Goal: Task Accomplishment & Management: Use online tool/utility

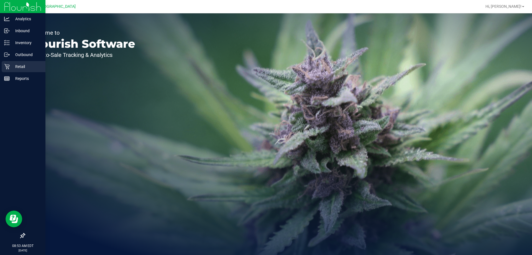
click at [14, 65] on p "Retail" at bounding box center [26, 66] width 33 height 7
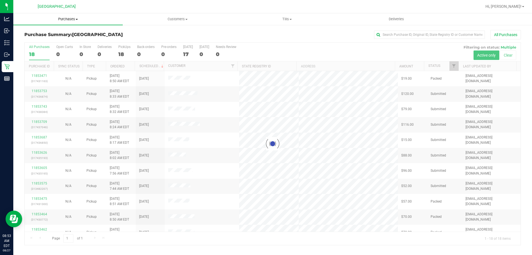
click at [69, 21] on span "Purchases" at bounding box center [68, 19] width 110 height 5
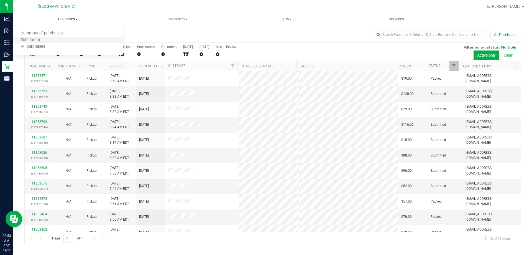
click at [47, 39] on li "Fulfillment" at bounding box center [68, 40] width 110 height 7
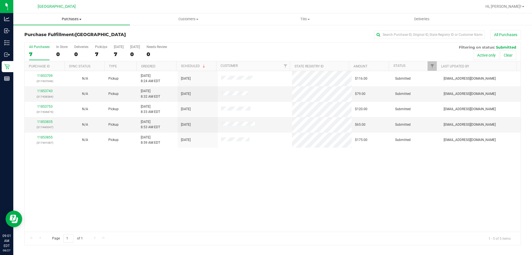
drag, startPoint x: 51, startPoint y: 35, endPoint x: 68, endPoint y: 17, distance: 24.1
click at [68, 17] on span "Purchases" at bounding box center [71, 19] width 117 height 5
click at [29, 38] on span "Fulfillment" at bounding box center [30, 40] width 34 height 5
click at [182, 19] on span "Customers" at bounding box center [188, 19] width 116 height 5
click at [157, 34] on span "All customers" at bounding box center [150, 33] width 40 height 5
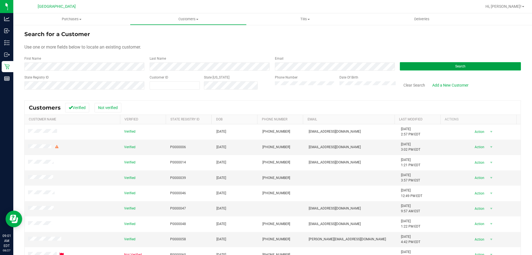
click at [422, 65] on button "Search" at bounding box center [460, 66] width 121 height 8
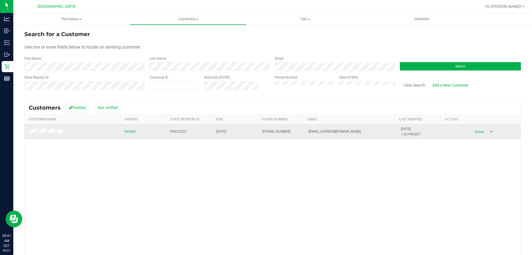
click at [488, 131] on span "select" at bounding box center [491, 132] width 7 height 8
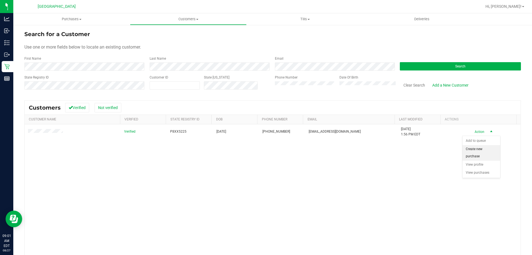
click at [476, 150] on li "Create new purchase" at bounding box center [482, 152] width 38 height 15
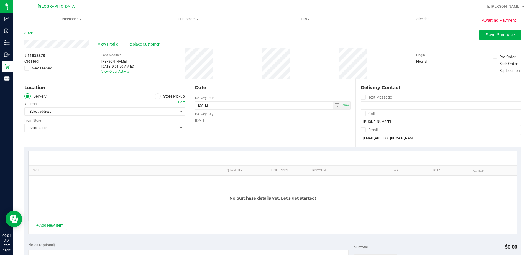
click at [157, 96] on icon at bounding box center [157, 96] width 3 height 0
click at [0, 0] on input "Store Pickup" at bounding box center [0, 0] width 0 height 0
click at [168, 112] on span "Select Store" at bounding box center [101, 112] width 153 height 8
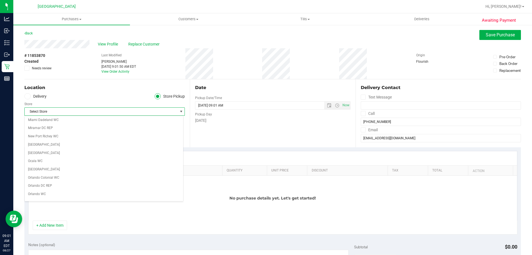
scroll to position [250, 0]
click at [34, 168] on li "[GEOGRAPHIC_DATA]" at bounding box center [104, 168] width 159 height 8
click at [328, 107] on span "Open the date view" at bounding box center [329, 105] width 4 height 4
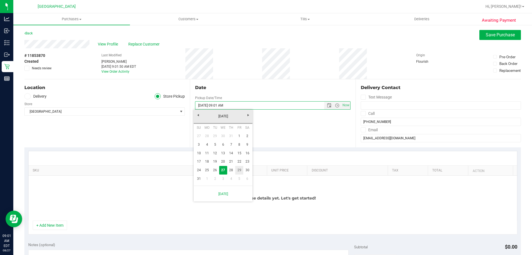
click at [241, 170] on link "29" at bounding box center [239, 170] width 8 height 9
type input "08/29/2025 09:01 AM"
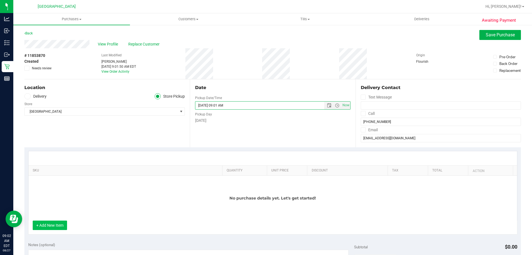
click at [47, 223] on button "+ Add New Item" at bounding box center [50, 224] width 34 height 9
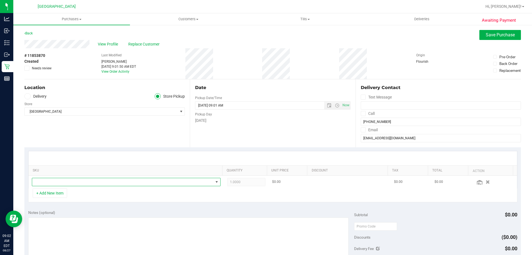
click at [50, 181] on span "NO DATA FOUND" at bounding box center [122, 182] width 181 height 8
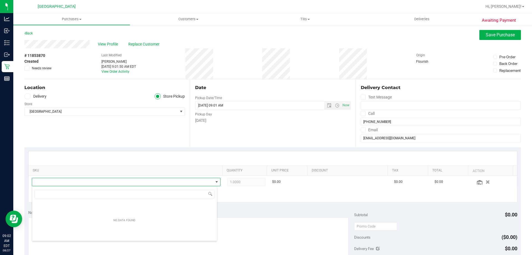
scroll to position [8, 184]
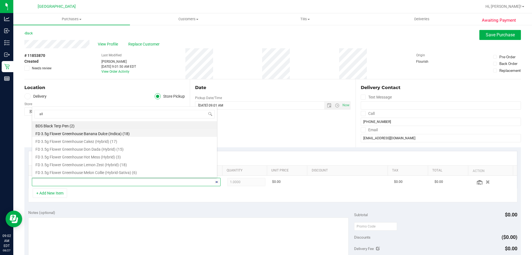
type input "alle"
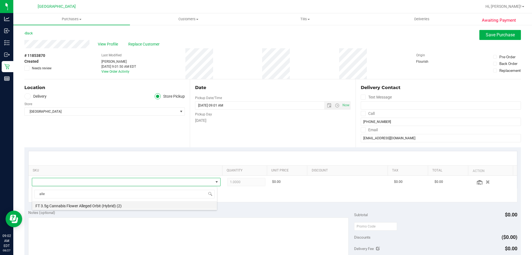
click at [83, 204] on li "FT 3.5g Cannabis Flower Alleged Orbit (Hybrid) (2)" at bounding box center [124, 205] width 185 height 8
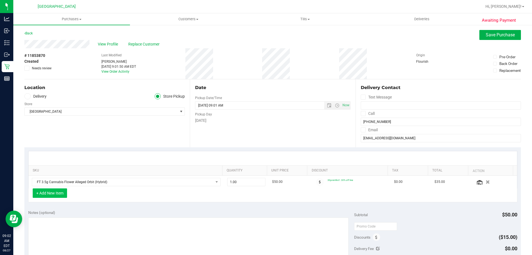
click at [56, 196] on button "+ Add New Item" at bounding box center [50, 192] width 34 height 9
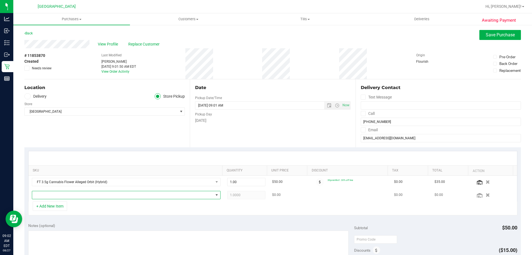
click at [56, 195] on span "NO DATA FOUND" at bounding box center [122, 195] width 181 height 8
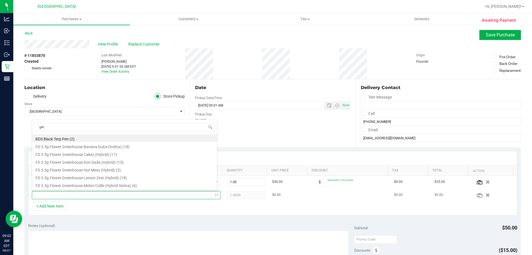
type input "gela"
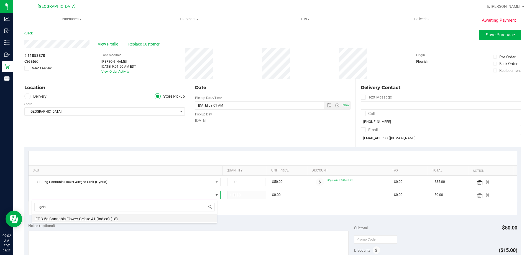
click at [92, 218] on li "FT 3.5g Cannabis Flower Gelato 41 (Indica) (18)" at bounding box center [124, 218] width 185 height 8
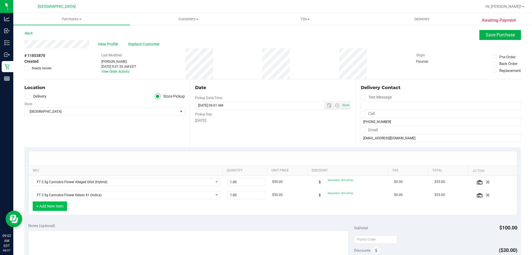
click at [50, 204] on button "+ Add New Item" at bounding box center [50, 205] width 34 height 9
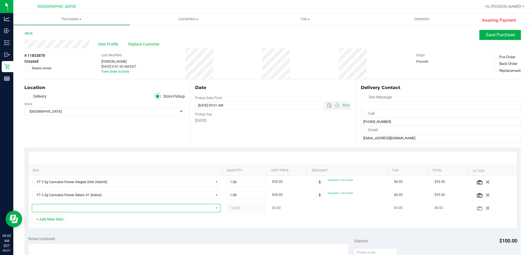
click at [49, 209] on span "NO DATA FOUND" at bounding box center [122, 208] width 181 height 8
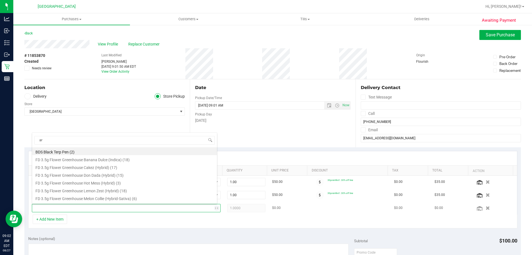
type input "arz"
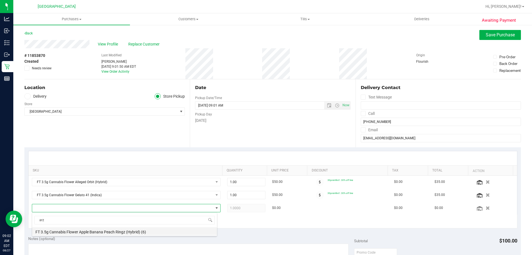
click at [55, 232] on li "FT 3.5g Cannabis Flower Apple Banana Peach Ringz (Hybrid) (6)" at bounding box center [124, 231] width 185 height 8
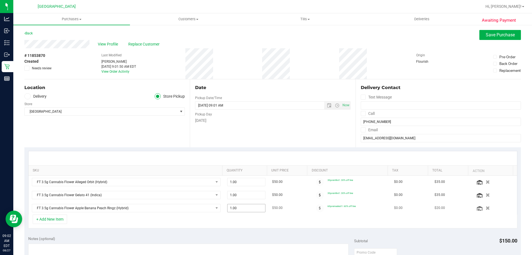
click at [234, 209] on span "1.00 1" at bounding box center [246, 208] width 39 height 8
type input "2"
click at [498, 36] on span "Save Purchase" at bounding box center [500, 34] width 29 height 5
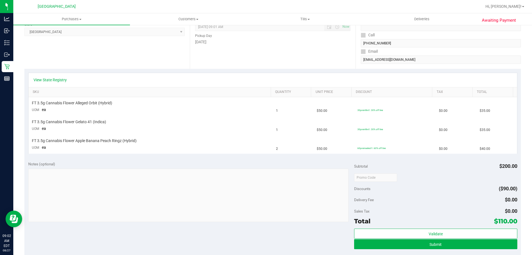
scroll to position [83, 0]
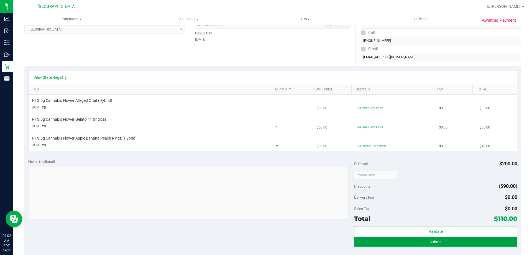
click at [444, 240] on button "Submit" at bounding box center [435, 242] width 163 height 10
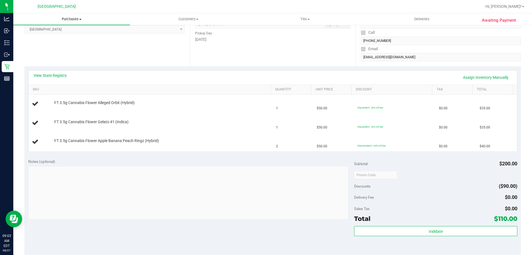
click at [73, 19] on span "Purchases" at bounding box center [71, 19] width 117 height 5
click at [35, 38] on span "Fulfillment" at bounding box center [30, 40] width 34 height 5
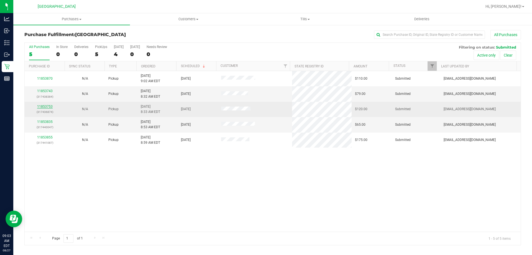
click at [45, 106] on link "11853753" at bounding box center [45, 107] width 16 height 4
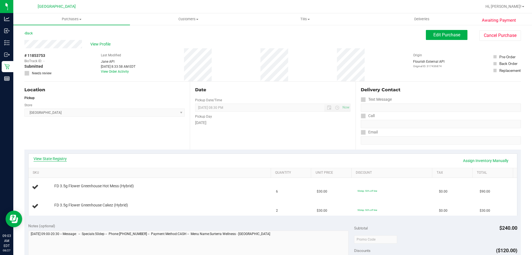
click at [51, 158] on link "View State Registry" at bounding box center [50, 159] width 33 height 6
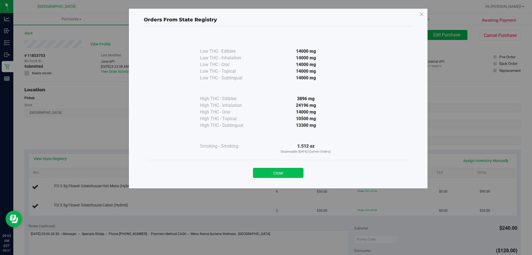
click at [278, 173] on button "Close" at bounding box center [278, 173] width 50 height 10
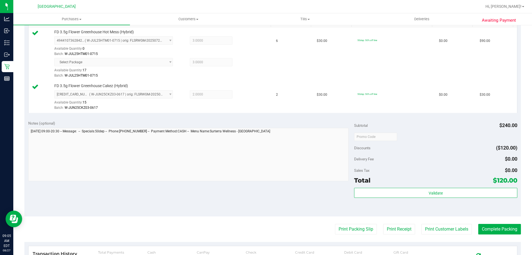
scroll to position [165, 0]
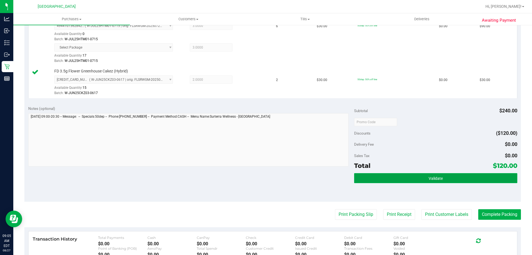
click at [449, 181] on button "Validate" at bounding box center [435, 178] width 163 height 10
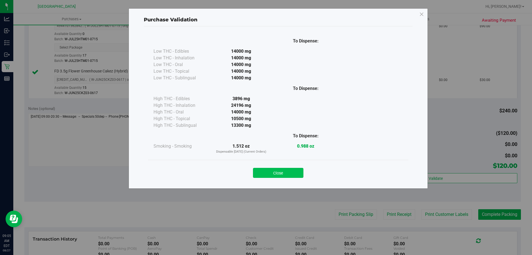
click at [287, 168] on button "Close" at bounding box center [278, 173] width 50 height 10
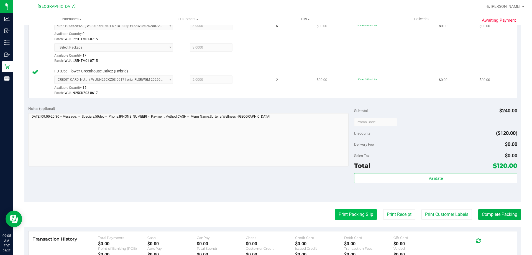
click at [363, 216] on button "Print Packing Slip" at bounding box center [356, 214] width 42 height 11
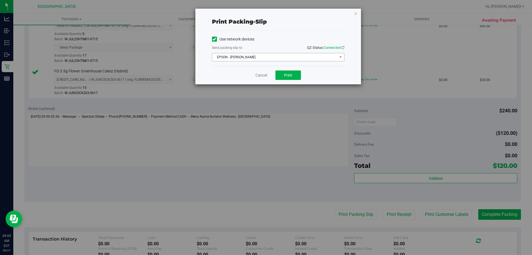
click at [263, 54] on span "EPSON - JYPSI" at bounding box center [274, 57] width 125 height 8
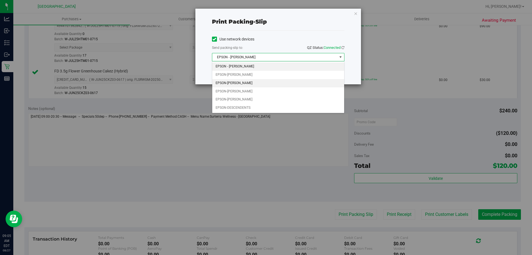
click at [248, 84] on li "EPSON-DENNIS-BROWN" at bounding box center [278, 83] width 132 height 8
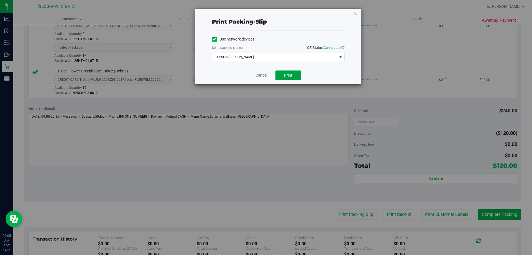
click at [290, 72] on button "Print" at bounding box center [289, 74] width 26 height 9
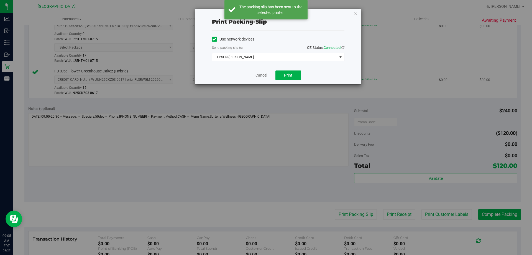
click at [262, 76] on link "Cancel" at bounding box center [262, 75] width 12 height 6
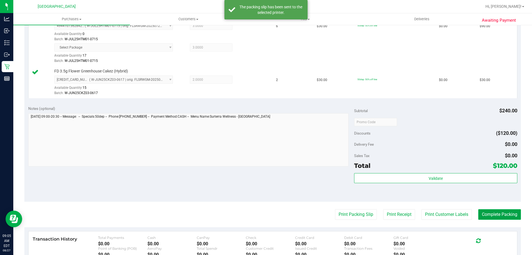
click at [512, 210] on button "Complete Packing" at bounding box center [500, 214] width 43 height 11
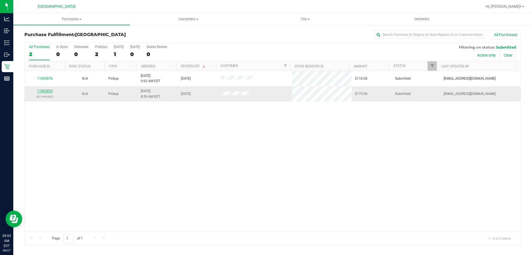
click at [42, 91] on link "11853855" at bounding box center [45, 91] width 16 height 4
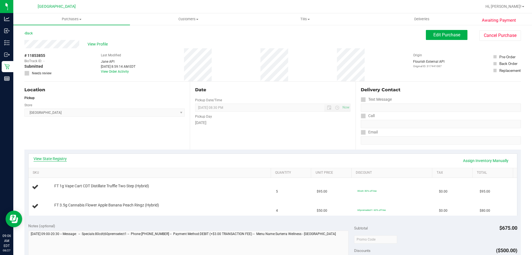
click at [47, 159] on link "View State Registry" at bounding box center [50, 159] width 33 height 6
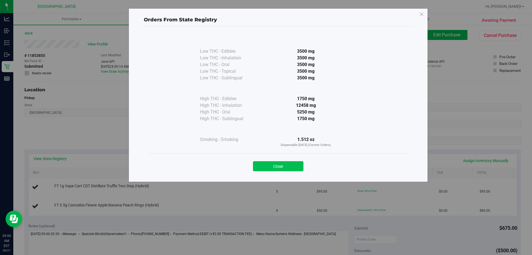
click at [292, 167] on button "Close" at bounding box center [278, 166] width 50 height 10
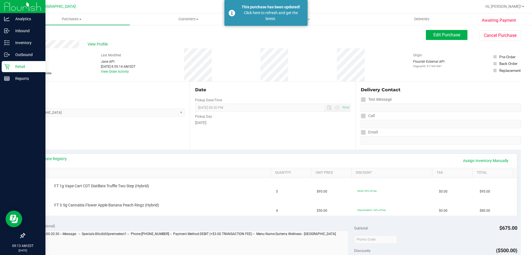
click at [15, 64] on p "Retail" at bounding box center [26, 66] width 33 height 7
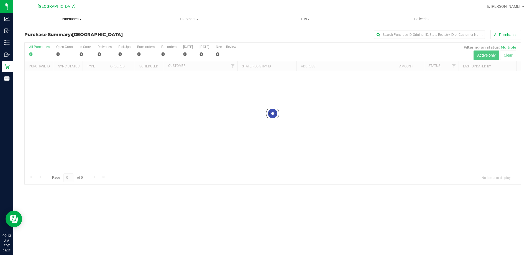
click at [75, 19] on span "Purchases" at bounding box center [71, 19] width 117 height 5
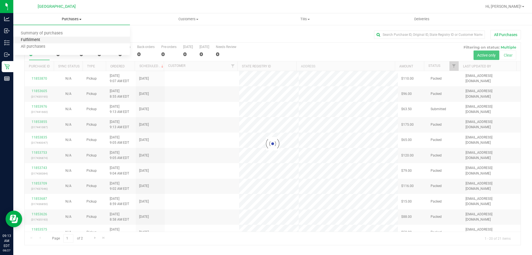
click at [33, 40] on span "Fulfillment" at bounding box center [30, 40] width 34 height 5
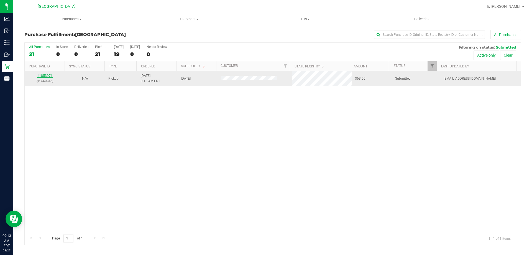
click at [44, 75] on link "11853976" at bounding box center [45, 76] width 16 height 4
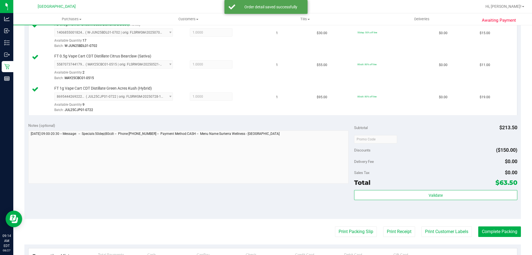
scroll to position [223, 0]
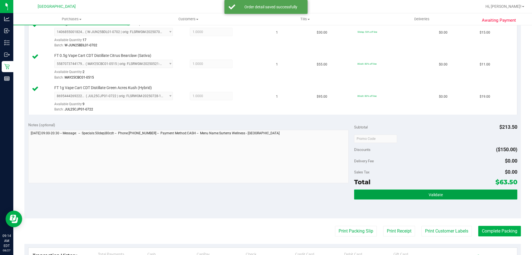
click at [431, 198] on button "Validate" at bounding box center [435, 194] width 163 height 10
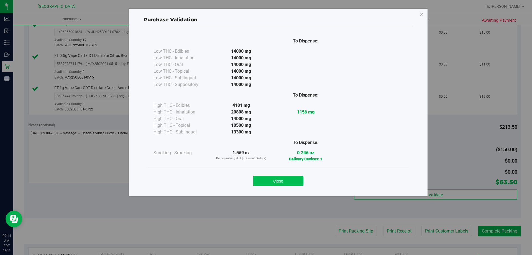
click at [273, 182] on button "Close" at bounding box center [278, 181] width 50 height 10
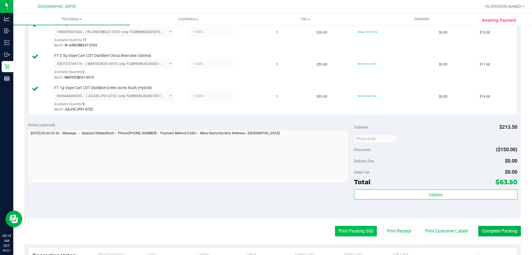
click at [349, 226] on button "Print Packing Slip" at bounding box center [356, 231] width 42 height 11
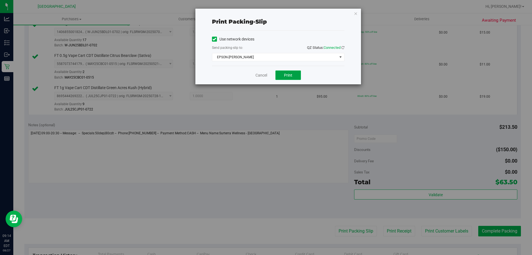
click at [288, 72] on button "Print" at bounding box center [289, 74] width 26 height 9
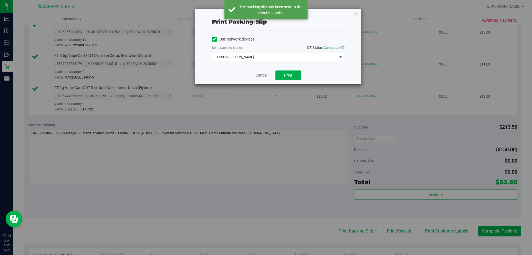
click at [261, 76] on link "Cancel" at bounding box center [262, 75] width 12 height 6
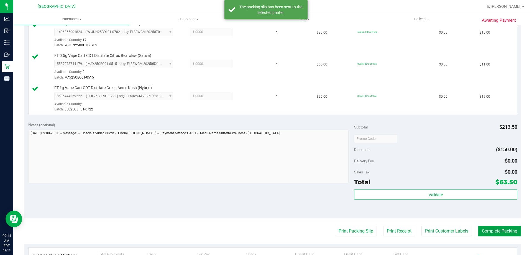
click at [499, 232] on button "Complete Packing" at bounding box center [500, 231] width 43 height 11
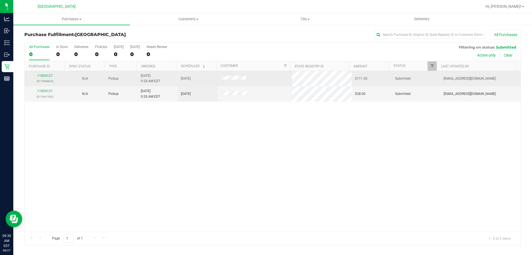
click at [49, 73] on div "11854127 (317443824)" at bounding box center [45, 78] width 34 height 11
click at [46, 75] on link "11854127" at bounding box center [45, 76] width 16 height 4
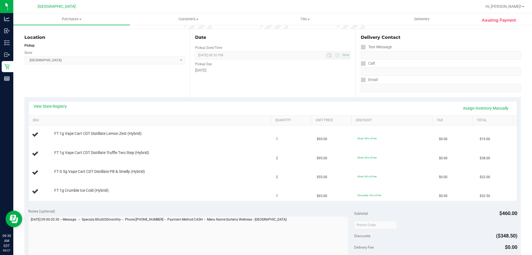
scroll to position [106, 0]
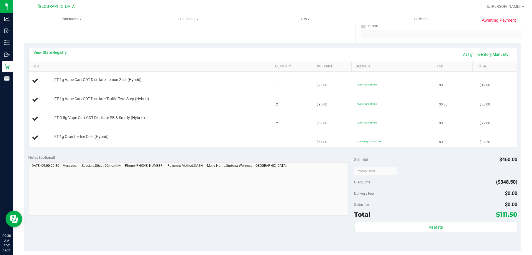
click at [43, 52] on link "View State Registry" at bounding box center [50, 53] width 33 height 6
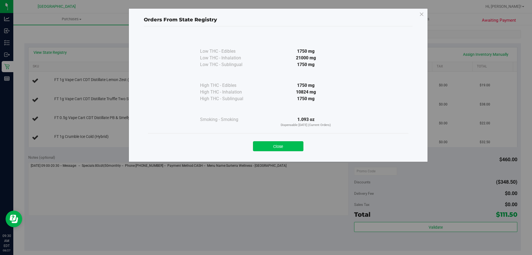
click at [298, 144] on button "Close" at bounding box center [278, 146] width 50 height 10
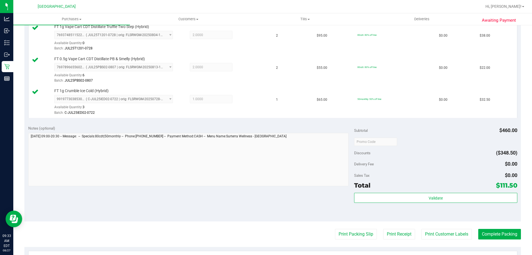
scroll to position [245, 0]
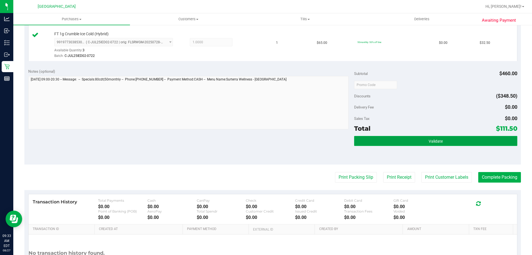
click at [417, 142] on button "Validate" at bounding box center [435, 141] width 163 height 10
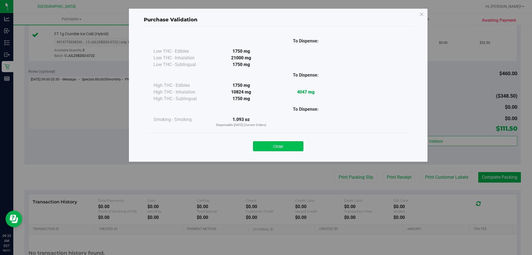
click at [271, 149] on button "Close" at bounding box center [278, 146] width 50 height 10
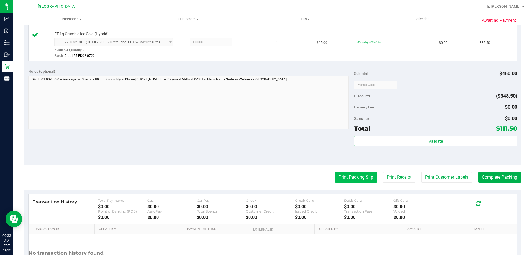
click at [350, 179] on button "Print Packing Slip" at bounding box center [356, 177] width 42 height 11
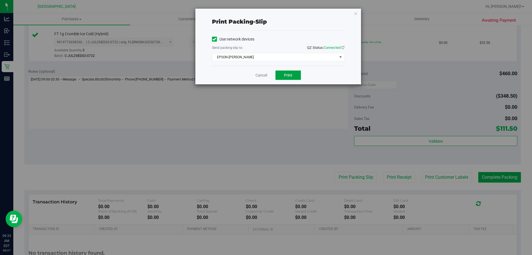
click at [288, 75] on span "Print" at bounding box center [288, 75] width 8 height 4
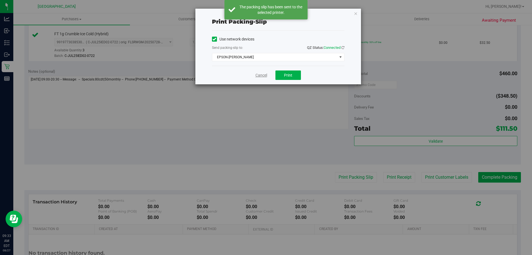
click at [260, 75] on link "Cancel" at bounding box center [262, 75] width 12 height 6
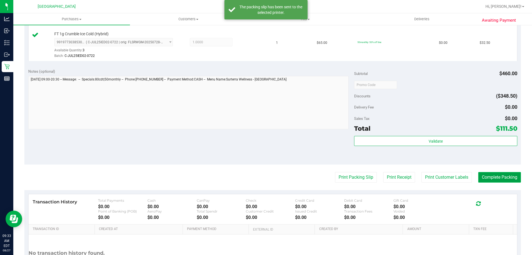
click at [489, 176] on button "Complete Packing" at bounding box center [500, 177] width 43 height 11
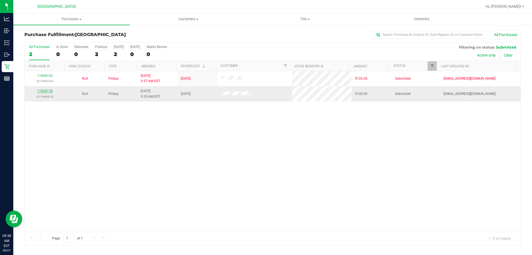
click at [47, 90] on link "11854178" at bounding box center [45, 91] width 16 height 4
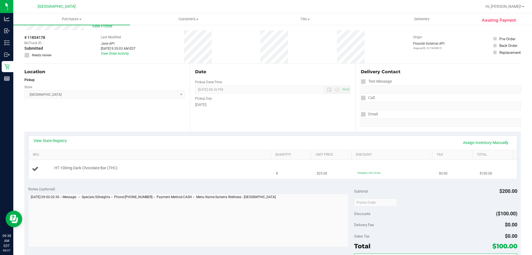
scroll to position [28, 0]
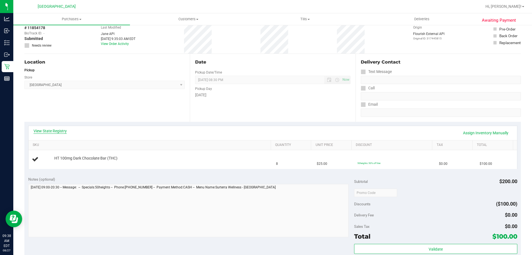
click at [42, 129] on link "View State Registry" at bounding box center [50, 131] width 33 height 6
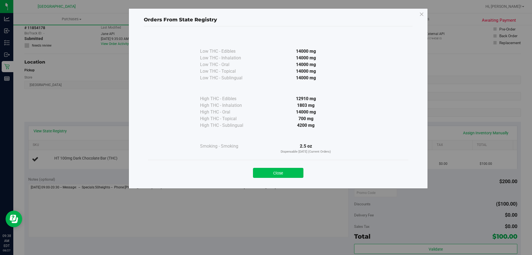
click at [284, 173] on button "Close" at bounding box center [278, 173] width 50 height 10
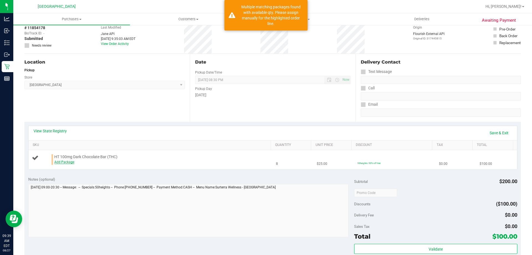
click at [65, 162] on link "Add Package" at bounding box center [64, 162] width 20 height 4
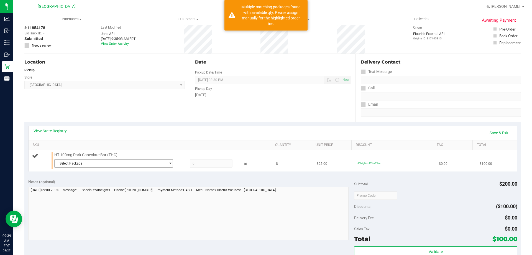
click at [169, 163] on span "select" at bounding box center [170, 163] width 4 height 4
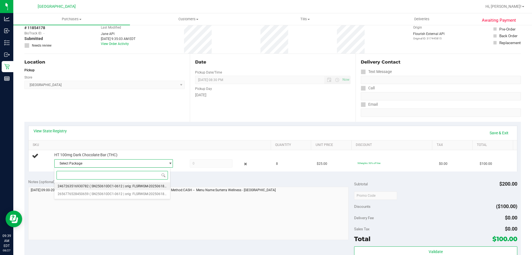
click at [153, 188] on span "( SN250610DC1-0612 | orig: FLSRWGM-20250618-1727 )" at bounding box center [132, 186] width 85 height 4
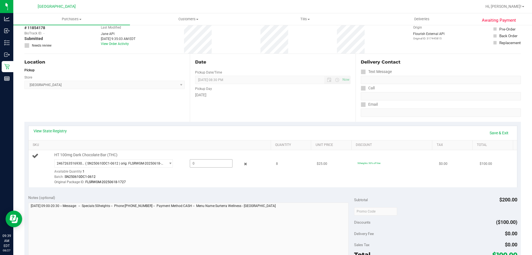
click at [201, 166] on span at bounding box center [211, 163] width 43 height 8
type input "1"
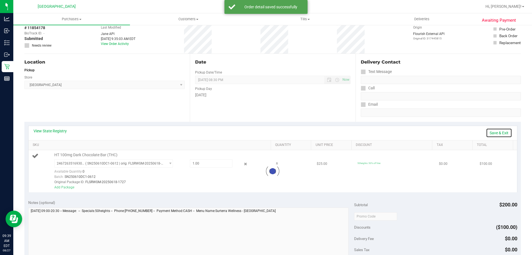
click at [497, 131] on link "Save & Exit" at bounding box center [499, 132] width 26 height 9
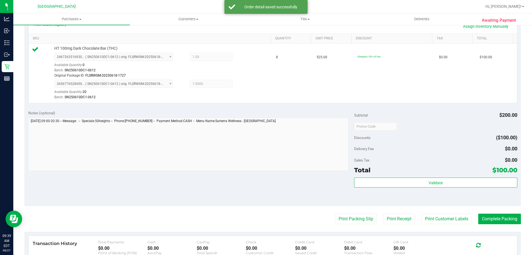
scroll to position [139, 0]
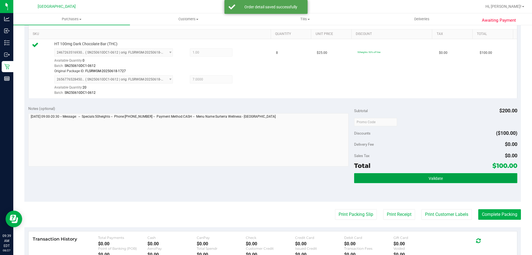
click at [420, 181] on button "Validate" at bounding box center [435, 178] width 163 height 10
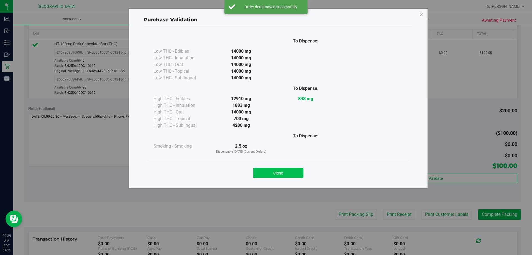
click at [279, 175] on button "Close" at bounding box center [278, 173] width 50 height 10
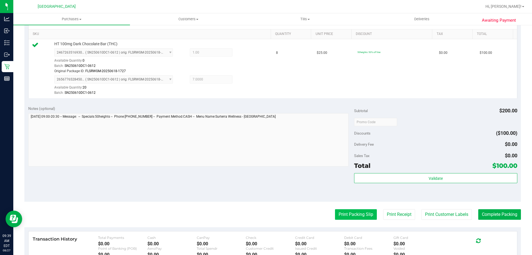
click at [355, 216] on button "Print Packing Slip" at bounding box center [356, 214] width 42 height 11
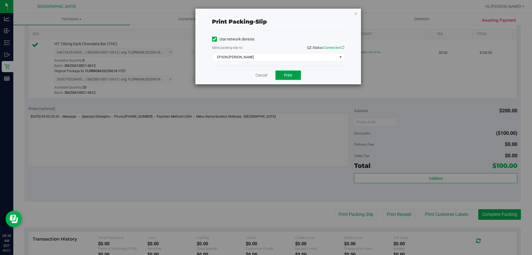
click at [286, 77] on span "Print" at bounding box center [288, 75] width 8 height 4
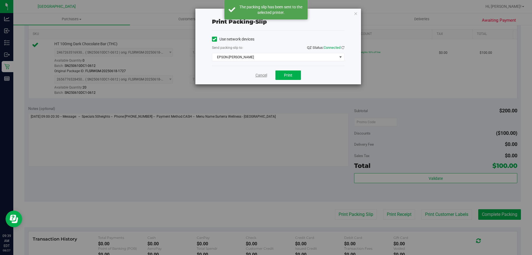
click at [260, 73] on link "Cancel" at bounding box center [262, 75] width 12 height 6
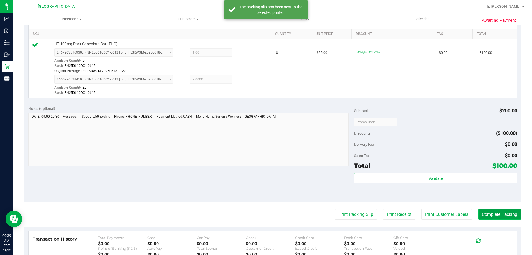
click at [501, 214] on button "Complete Packing" at bounding box center [500, 214] width 43 height 11
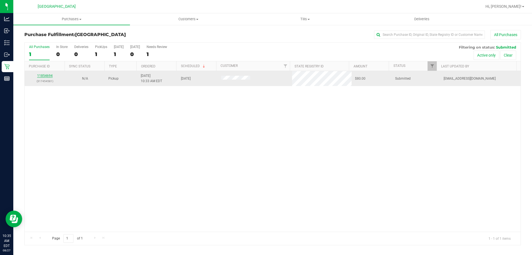
click at [39, 74] on link "11854694" at bounding box center [45, 76] width 16 height 4
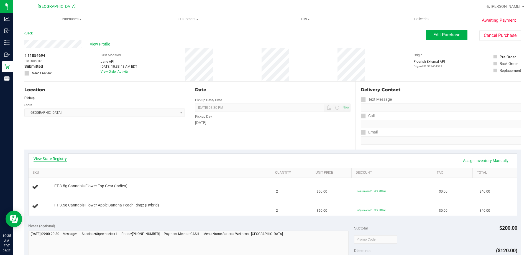
click at [51, 158] on link "View State Registry" at bounding box center [50, 159] width 33 height 6
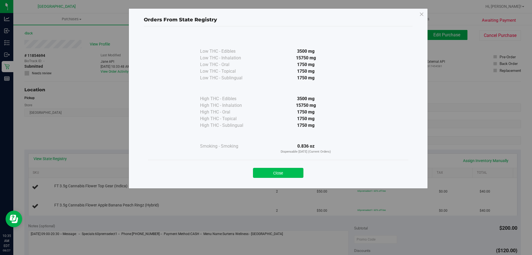
click at [283, 176] on button "Close" at bounding box center [278, 173] width 50 height 10
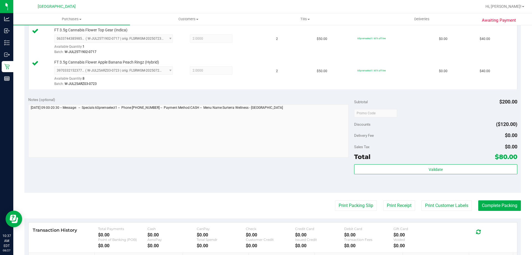
scroll to position [153, 0]
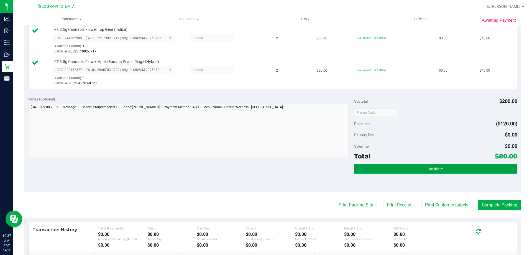
click at [443, 169] on button "Validate" at bounding box center [435, 169] width 163 height 10
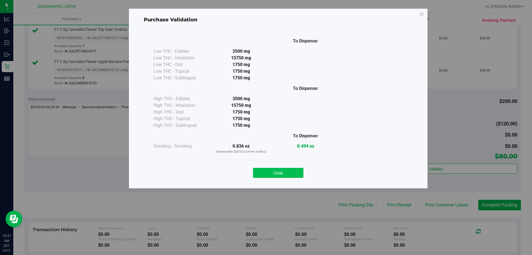
click at [294, 176] on button "Close" at bounding box center [278, 173] width 50 height 10
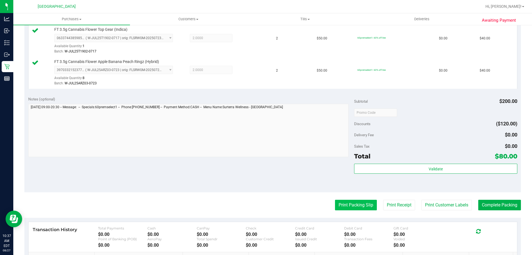
click at [360, 209] on button "Print Packing Slip" at bounding box center [356, 205] width 42 height 11
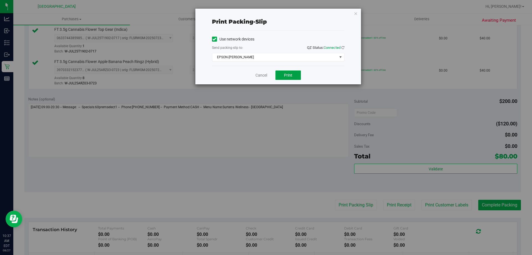
click at [292, 71] on button "Print" at bounding box center [289, 74] width 26 height 9
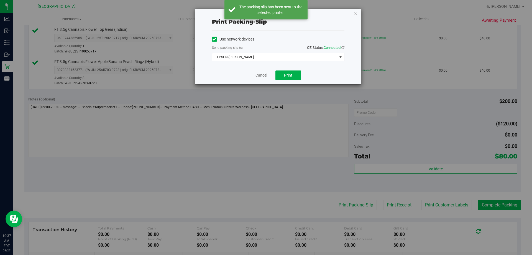
click at [262, 75] on link "Cancel" at bounding box center [262, 75] width 12 height 6
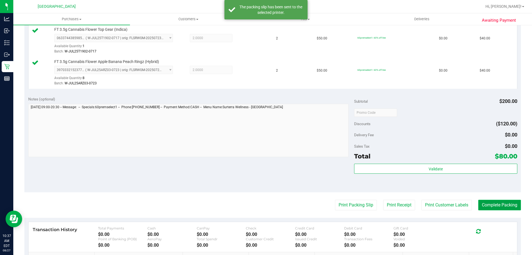
click at [507, 206] on button "Complete Packing" at bounding box center [500, 205] width 43 height 11
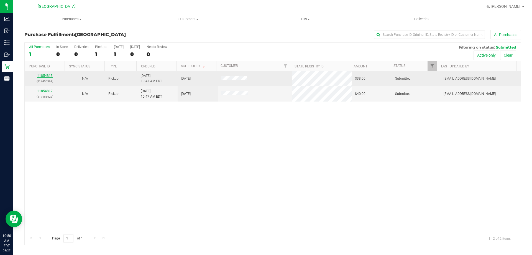
click at [43, 75] on link "11854813" at bounding box center [45, 76] width 16 height 4
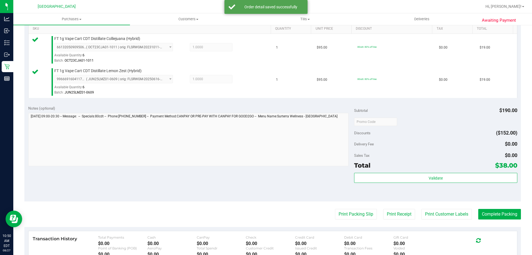
scroll to position [148, 0]
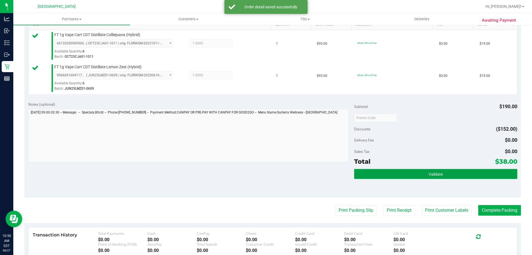
click at [451, 173] on button "Validate" at bounding box center [435, 174] width 163 height 10
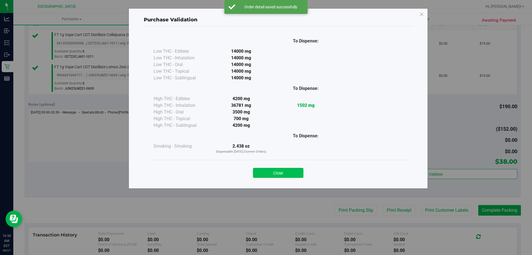
click at [283, 170] on button "Close" at bounding box center [278, 173] width 50 height 10
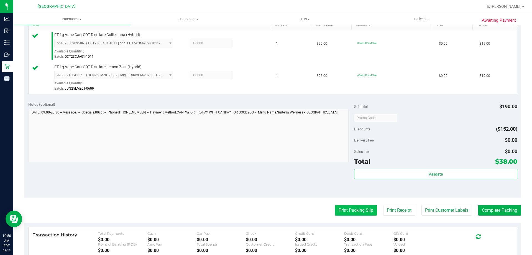
click at [358, 208] on button "Print Packing Slip" at bounding box center [356, 210] width 42 height 11
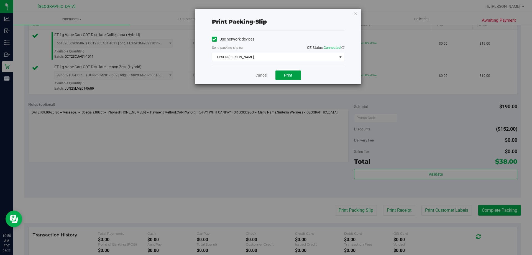
click at [290, 74] on span "Print" at bounding box center [288, 75] width 8 height 4
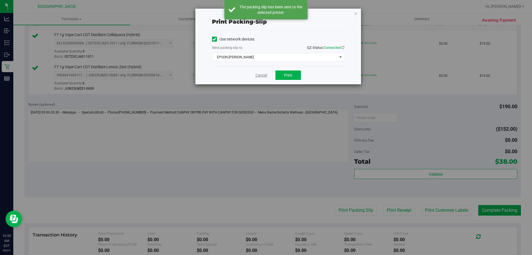
click at [258, 75] on link "Cancel" at bounding box center [262, 75] width 12 height 6
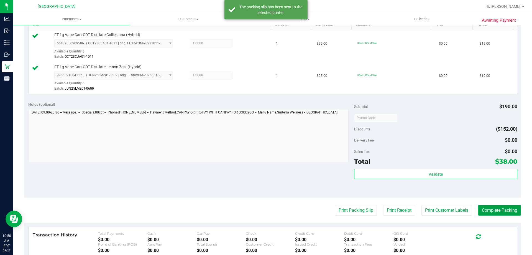
click at [499, 208] on button "Complete Packing" at bounding box center [500, 210] width 43 height 11
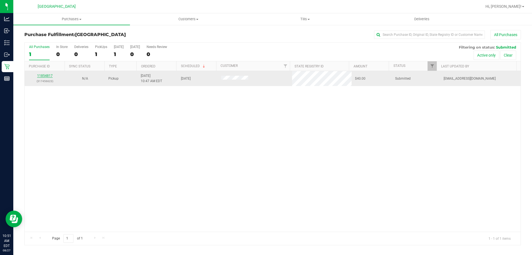
click at [48, 75] on link "11854817" at bounding box center [45, 76] width 16 height 4
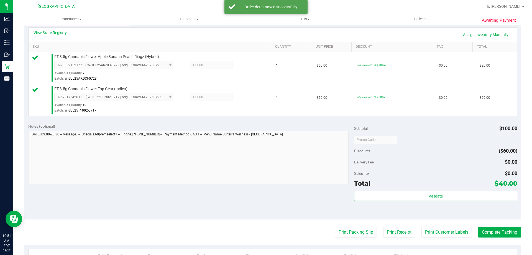
scroll to position [129, 0]
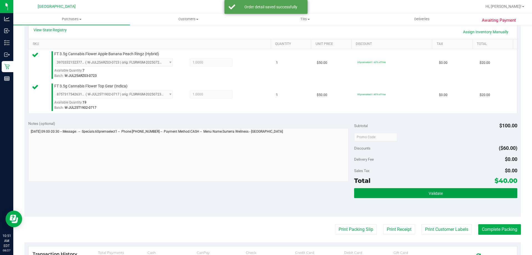
click at [441, 193] on button "Validate" at bounding box center [435, 193] width 163 height 10
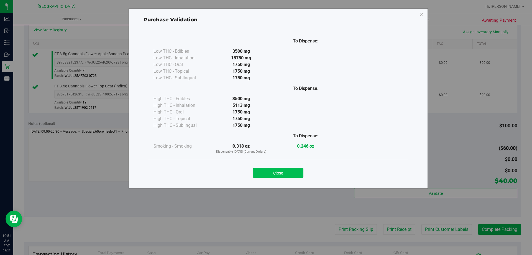
click at [287, 171] on button "Close" at bounding box center [278, 173] width 50 height 10
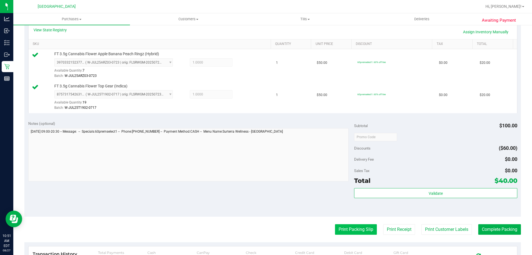
click at [347, 231] on button "Print Packing Slip" at bounding box center [356, 229] width 42 height 11
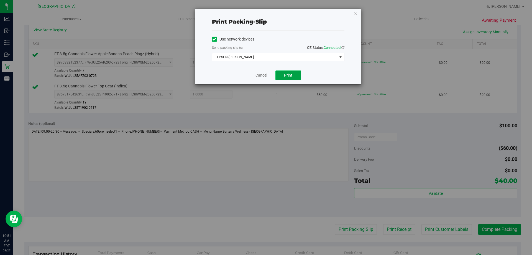
click at [289, 75] on span "Print" at bounding box center [288, 75] width 8 height 4
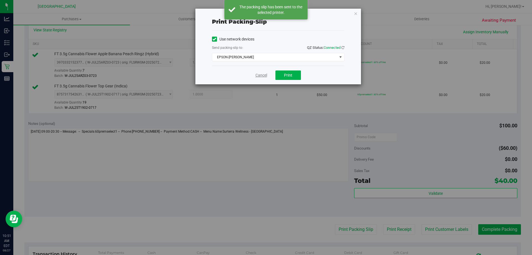
click at [257, 75] on link "Cancel" at bounding box center [262, 75] width 12 height 6
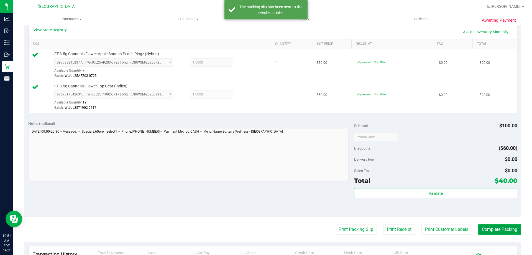
click at [487, 229] on button "Complete Packing" at bounding box center [500, 229] width 43 height 11
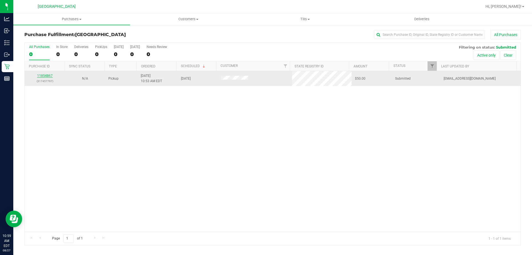
click at [49, 74] on link "11854867" at bounding box center [45, 76] width 16 height 4
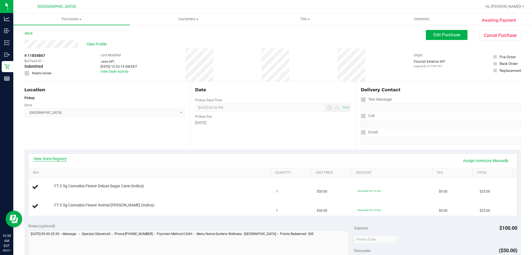
click at [47, 159] on link "View State Registry" at bounding box center [50, 159] width 33 height 6
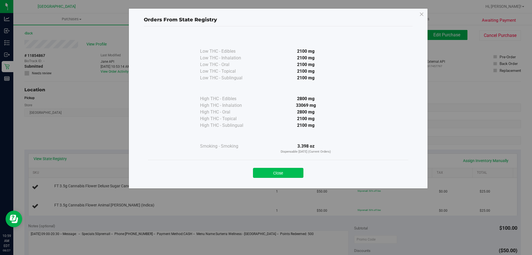
click at [292, 170] on button "Close" at bounding box center [278, 173] width 50 height 10
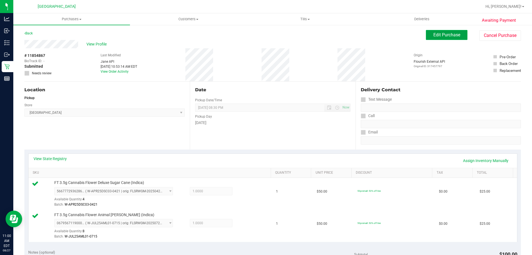
click at [434, 35] on span "Edit Purchase" at bounding box center [447, 34] width 27 height 5
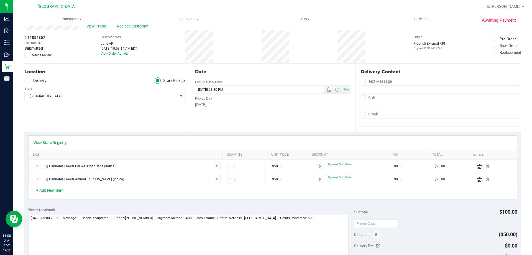
scroll to position [28, 0]
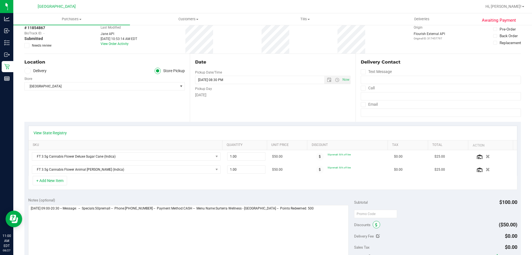
click at [375, 225] on span at bounding box center [376, 224] width 7 height 7
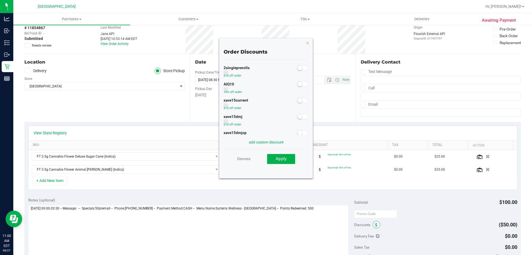
click at [375, 225] on span at bounding box center [376, 224] width 7 height 7
click at [298, 83] on small at bounding box center [300, 84] width 5 height 5
click at [281, 157] on span "Apply" at bounding box center [281, 158] width 11 height 5
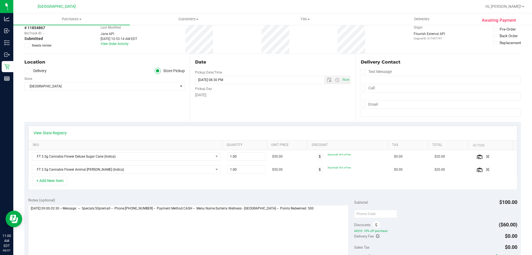
scroll to position [0, 0]
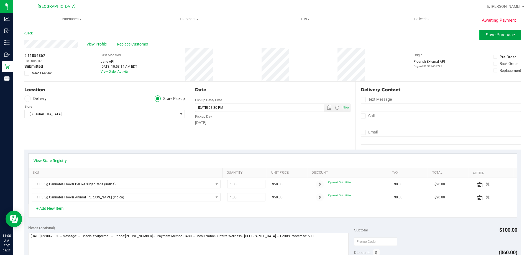
click at [504, 35] on span "Save Purchase" at bounding box center [500, 34] width 29 height 5
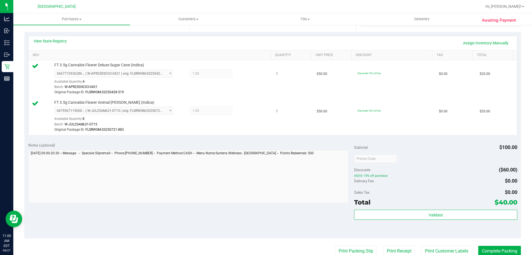
scroll to position [194, 0]
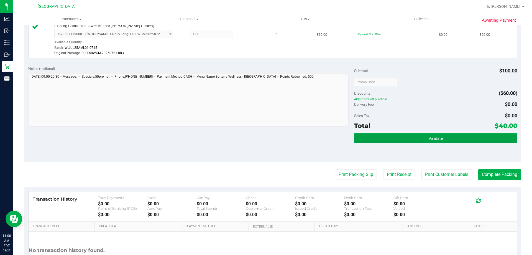
click at [455, 136] on button "Validate" at bounding box center [435, 138] width 163 height 10
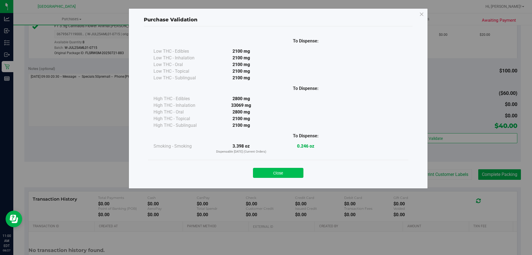
click at [285, 174] on button "Close" at bounding box center [278, 173] width 50 height 10
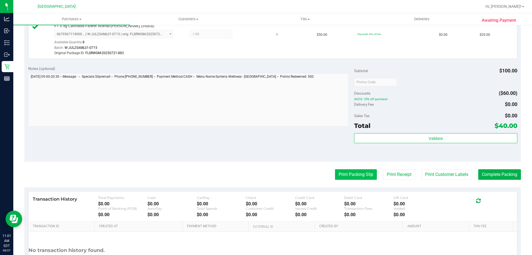
click at [363, 172] on button "Print Packing Slip" at bounding box center [356, 174] width 42 height 11
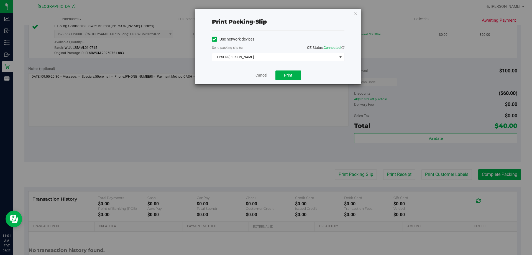
click at [291, 68] on div "Cancel Print" at bounding box center [278, 75] width 133 height 19
click at [285, 75] on span "Print" at bounding box center [288, 75] width 8 height 4
click at [260, 73] on link "Cancel" at bounding box center [262, 75] width 12 height 6
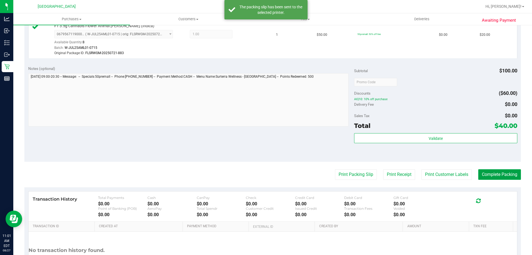
drag, startPoint x: 510, startPoint y: 176, endPoint x: 507, endPoint y: 186, distance: 10.3
click at [509, 178] on button "Complete Packing" at bounding box center [500, 174] width 43 height 11
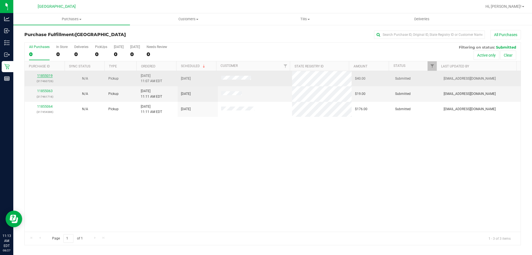
click at [46, 76] on link "11855019" at bounding box center [45, 76] width 16 height 4
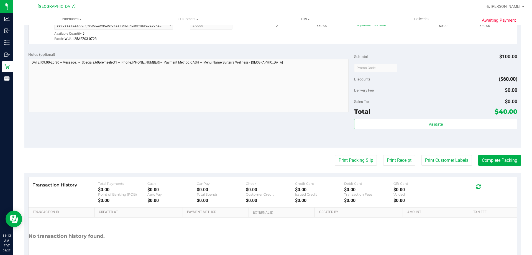
scroll to position [172, 0]
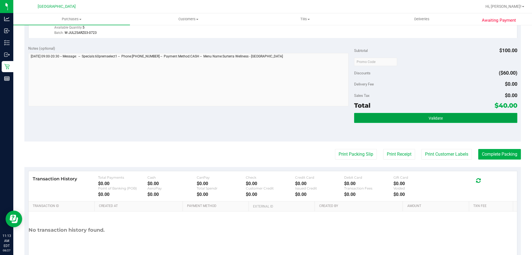
click at [447, 117] on button "Validate" at bounding box center [435, 118] width 163 height 10
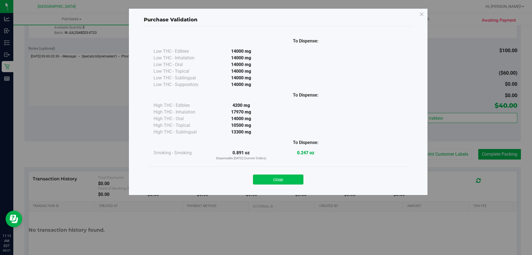
click at [275, 176] on button "Close" at bounding box center [278, 179] width 50 height 10
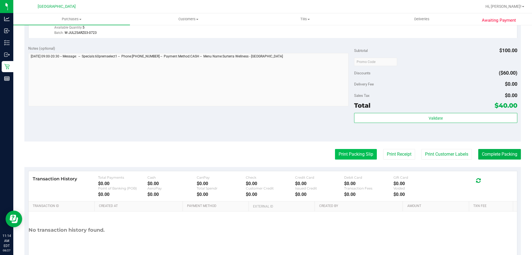
click at [354, 150] on button "Print Packing Slip" at bounding box center [356, 154] width 42 height 11
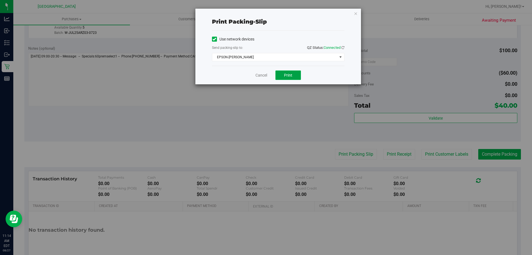
click at [283, 74] on button "Print" at bounding box center [289, 74] width 26 height 9
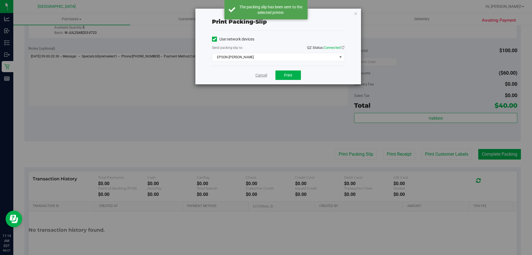
click at [260, 74] on link "Cancel" at bounding box center [262, 75] width 12 height 6
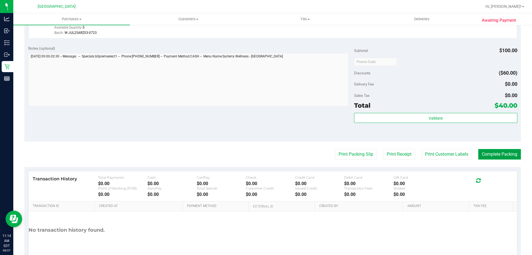
click at [499, 151] on button "Complete Packing" at bounding box center [500, 154] width 43 height 11
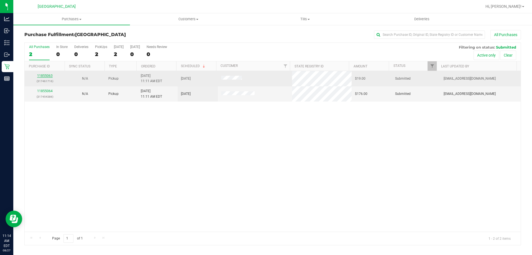
click at [47, 75] on link "11855063" at bounding box center [45, 76] width 16 height 4
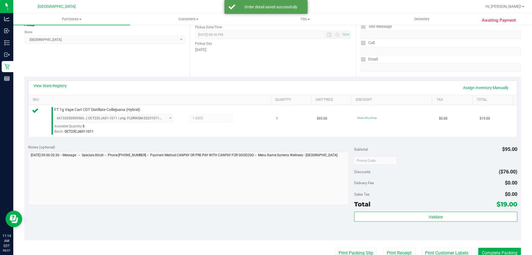
scroll to position [119, 0]
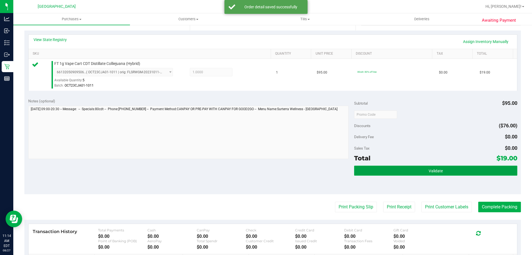
click at [448, 171] on button "Validate" at bounding box center [435, 171] width 163 height 10
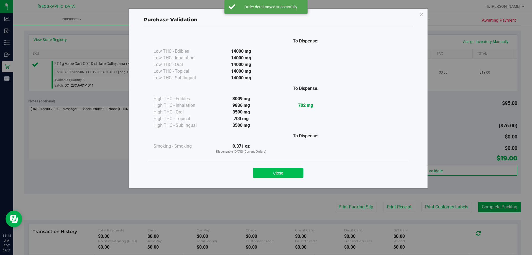
click at [290, 175] on button "Close" at bounding box center [278, 173] width 50 height 10
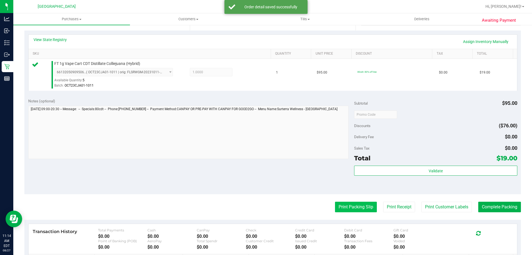
click at [359, 209] on button "Print Packing Slip" at bounding box center [356, 207] width 42 height 11
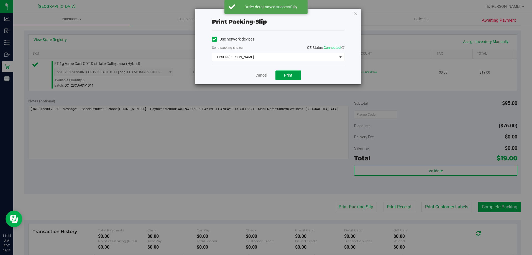
click at [288, 75] on span "Print" at bounding box center [288, 75] width 8 height 4
click at [260, 74] on link "Cancel" at bounding box center [262, 75] width 12 height 6
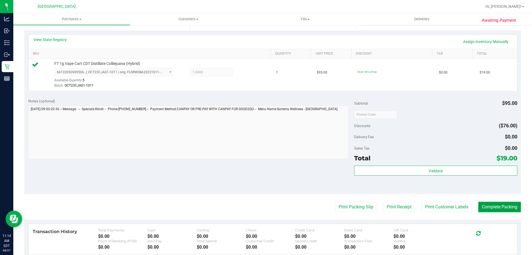
click at [503, 207] on button "Complete Packing" at bounding box center [500, 207] width 43 height 11
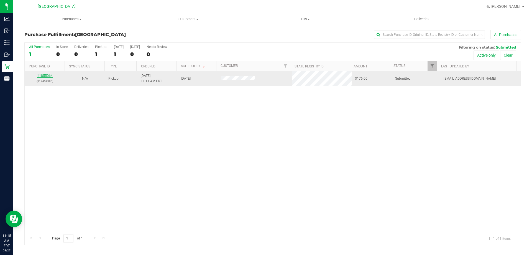
click at [47, 76] on link "11855064" at bounding box center [45, 76] width 16 height 4
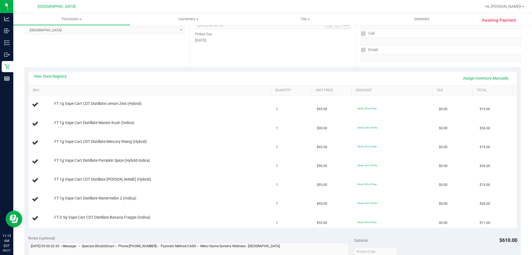
scroll to position [80, 0]
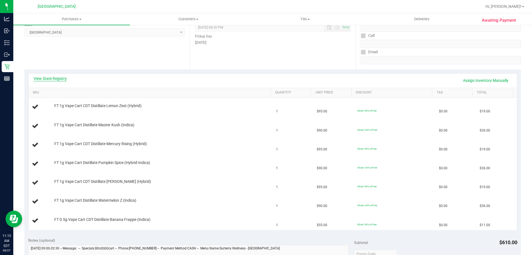
click at [48, 78] on link "View State Registry" at bounding box center [50, 79] width 33 height 6
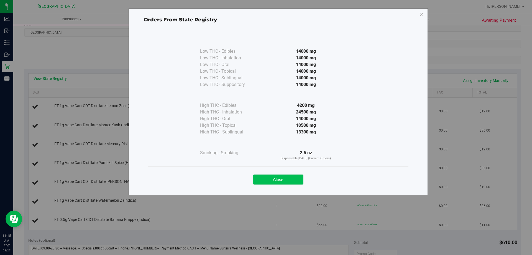
click at [288, 176] on button "Close" at bounding box center [278, 179] width 50 height 10
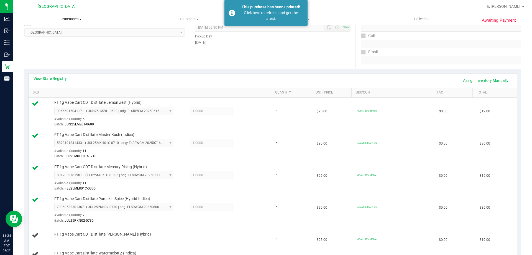
click at [73, 19] on span "Purchases" at bounding box center [71, 19] width 117 height 5
click at [39, 40] on span "Fulfillment" at bounding box center [30, 40] width 34 height 5
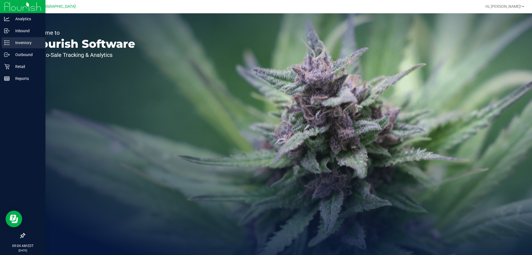
click at [9, 41] on icon at bounding box center [7, 43] width 6 height 6
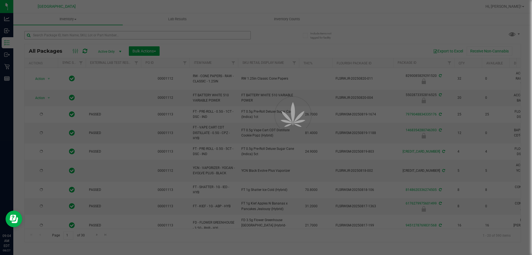
click at [77, 34] on div at bounding box center [266, 127] width 532 height 255
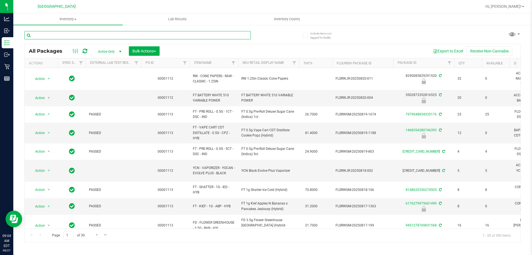
click at [77, 34] on input "text" at bounding box center [137, 35] width 227 height 8
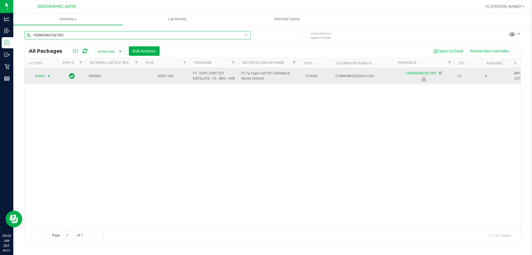
type input "1939829447267591"
click at [47, 78] on span "select" at bounding box center [49, 76] width 4 height 4
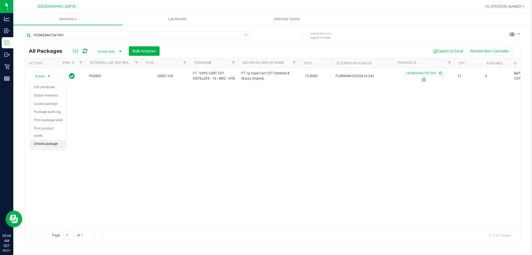
click at [44, 140] on li "Unlock package" at bounding box center [48, 144] width 35 height 8
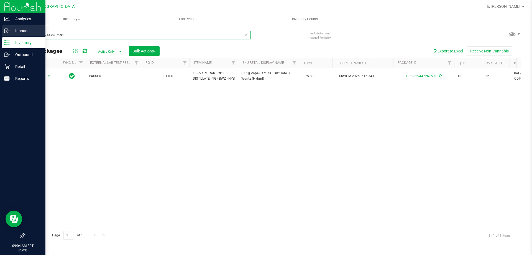
drag, startPoint x: 78, startPoint y: 35, endPoint x: 0, endPoint y: 35, distance: 77.7
click at [0, 35] on div "Analytics Inbound Inventory Outbound Retail Reports 09:04 AM EDT [DATE] 08/27 […" at bounding box center [266, 127] width 532 height 255
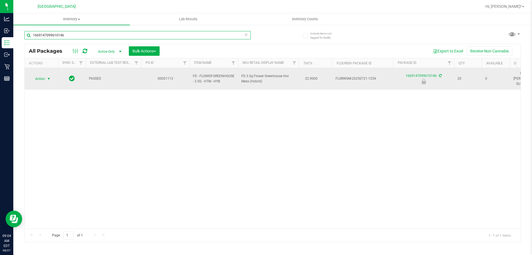
type input "1669147099610146"
click at [45, 75] on span "Action" at bounding box center [37, 79] width 15 height 8
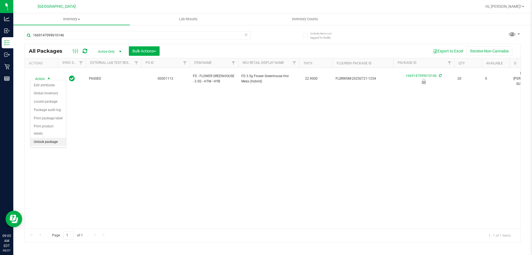
click at [45, 138] on li "Unlock package" at bounding box center [48, 142] width 35 height 8
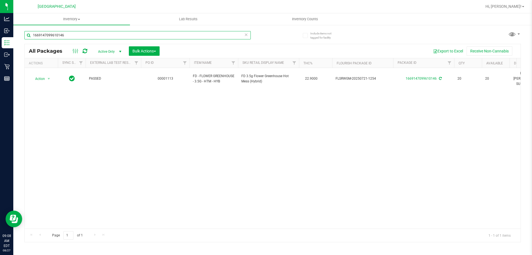
drag, startPoint x: 90, startPoint y: 37, endPoint x: 22, endPoint y: 37, distance: 67.7
click at [22, 37] on div "Include items not tagged for facility 1669147099610146 All Packages Active Only…" at bounding box center [272, 108] width 519 height 169
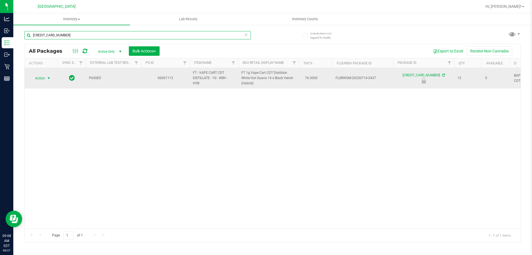
type input "[CREDIT_CARD_NUMBER]"
click at [46, 78] on span "select" at bounding box center [48, 78] width 7 height 8
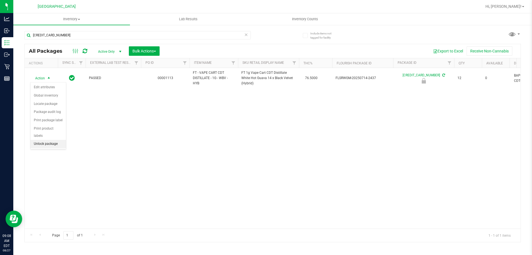
click at [49, 140] on li "Unlock package" at bounding box center [48, 144] width 35 height 8
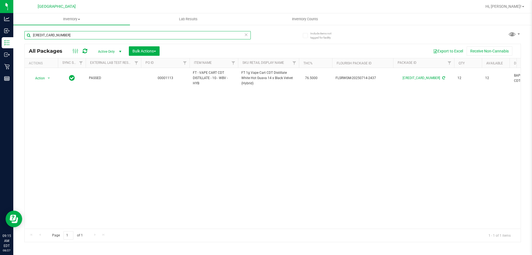
drag, startPoint x: 75, startPoint y: 37, endPoint x: 21, endPoint y: 37, distance: 54.1
click at [25, 38] on input "[CREDIT_CARD_NUMBER]" at bounding box center [137, 35] width 227 height 8
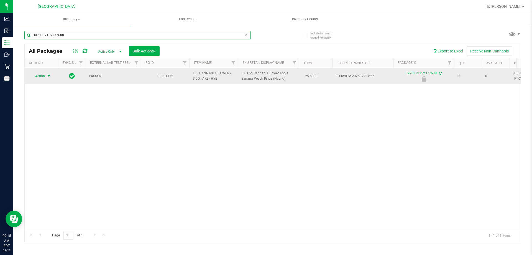
type input "3970332152377688"
click at [47, 73] on span "select" at bounding box center [48, 76] width 7 height 8
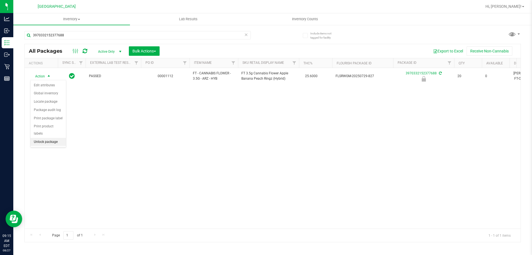
click at [39, 138] on li "Unlock package" at bounding box center [48, 142] width 35 height 8
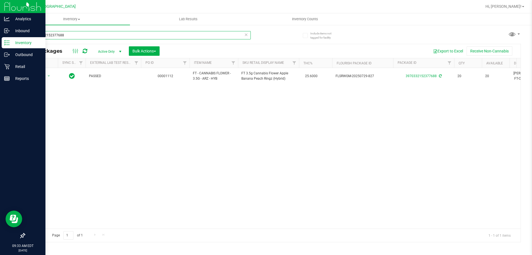
drag, startPoint x: 73, startPoint y: 35, endPoint x: 2, endPoint y: 43, distance: 72.1
click at [5, 43] on div "Analytics Inbound Inventory Outbound Retail Reports 09:33 AM EDT [DATE] 08/27 […" at bounding box center [266, 127] width 532 height 255
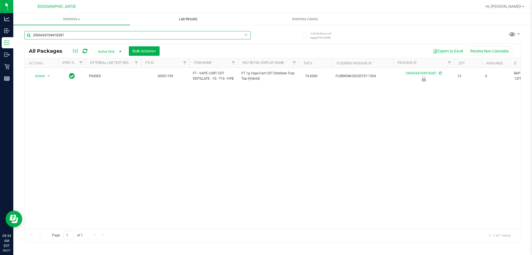
type input "2900434704918387"
